Goal: Task Accomplishment & Management: Use online tool/utility

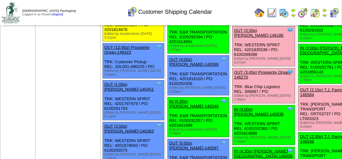
scroll to position [958, 0]
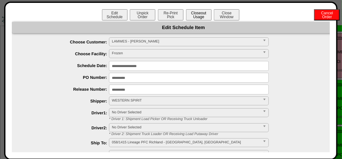
click at [199, 17] on button "Closeout Usage" at bounding box center [199, 14] width 26 height 11
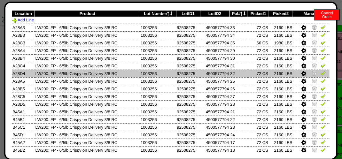
scroll to position [0, 0]
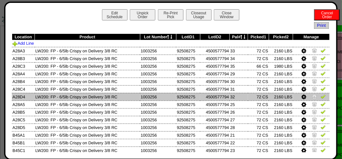
click at [301, 96] on icon at bounding box center [303, 97] width 5 height 6
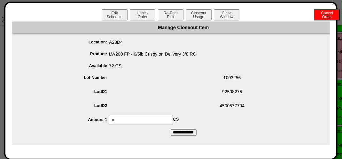
click at [146, 116] on input "**" at bounding box center [141, 120] width 64 height 10
type input "*"
type input "**"
click at [177, 132] on input "**********" at bounding box center [184, 132] width 26 height 6
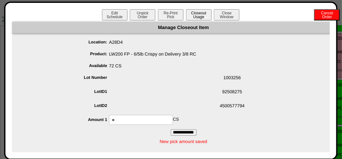
click at [194, 17] on button "Closeout Usage" at bounding box center [199, 14] width 26 height 11
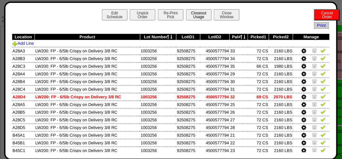
click at [188, 16] on button "Closeout Usage" at bounding box center [199, 14] width 26 height 11
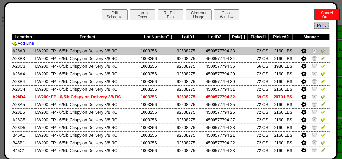
click at [320, 52] on img at bounding box center [322, 50] width 5 height 5
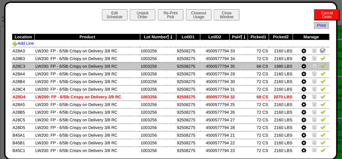
click at [317, 63] on td at bounding box center [311, 66] width 36 height 8
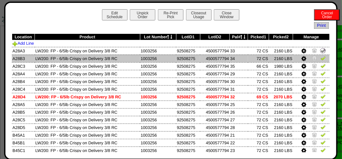
click at [320, 58] on img at bounding box center [322, 58] width 5 height 5
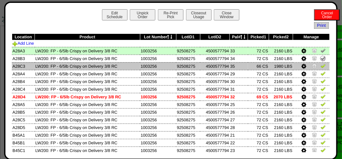
click at [320, 65] on img at bounding box center [322, 65] width 5 height 5
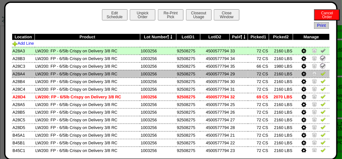
click at [320, 76] on img at bounding box center [322, 73] width 5 height 5
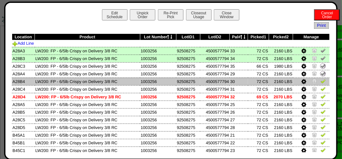
click at [320, 85] on link at bounding box center [322, 82] width 5 height 5
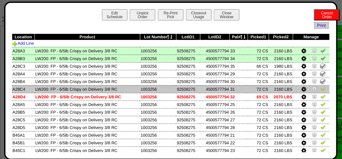
click at [320, 92] on link at bounding box center [322, 89] width 5 height 5
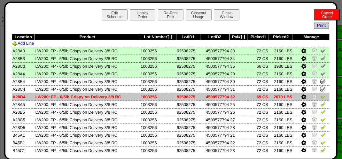
click at [320, 96] on img at bounding box center [322, 96] width 5 height 5
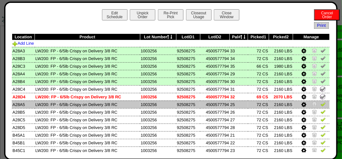
click at [320, 105] on img at bounding box center [322, 104] width 5 height 5
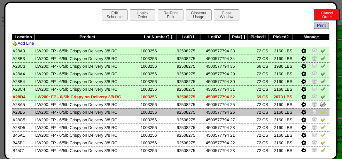
click at [320, 111] on img at bounding box center [322, 111] width 5 height 5
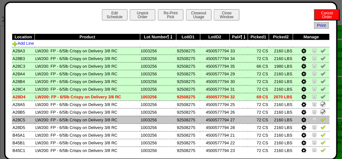
click at [320, 118] on img at bounding box center [322, 119] width 5 height 5
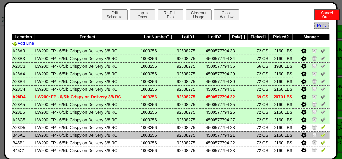
click at [320, 134] on img at bounding box center [322, 134] width 5 height 5
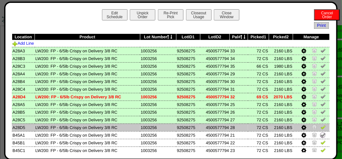
click at [320, 128] on img at bounding box center [322, 127] width 5 height 5
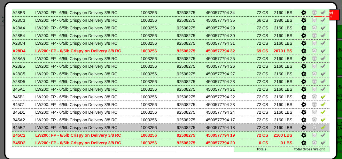
scroll to position [58, 0]
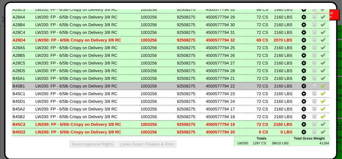
click at [320, 87] on img at bounding box center [322, 85] width 5 height 5
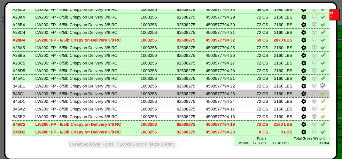
click at [320, 94] on img at bounding box center [322, 93] width 5 height 5
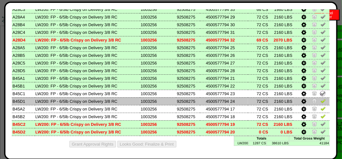
click at [320, 100] on img at bounding box center [322, 100] width 5 height 5
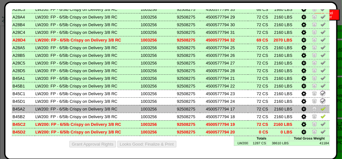
click at [318, 105] on td at bounding box center [311, 109] width 36 height 8
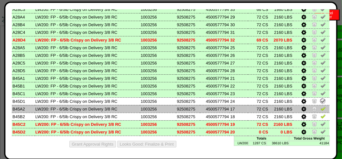
click at [320, 106] on img at bounding box center [322, 108] width 5 height 5
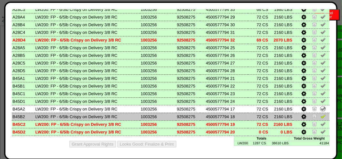
click at [320, 117] on img at bounding box center [322, 116] width 5 height 5
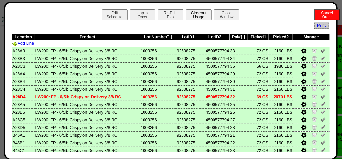
scroll to position [766, 0]
click at [188, 15] on button "Closeout Usage" at bounding box center [199, 14] width 26 height 11
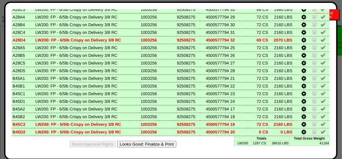
scroll to position [1341, 0]
click at [156, 143] on button "Looks Good: Finalize & Print" at bounding box center [146, 144] width 59 height 7
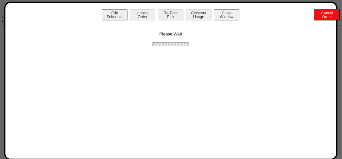
scroll to position [0, 0]
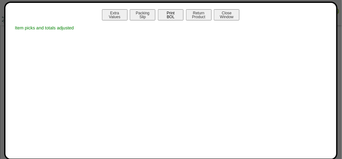
click at [171, 15] on button "Print BOL" at bounding box center [171, 14] width 26 height 11
